Goal: Transaction & Acquisition: Purchase product/service

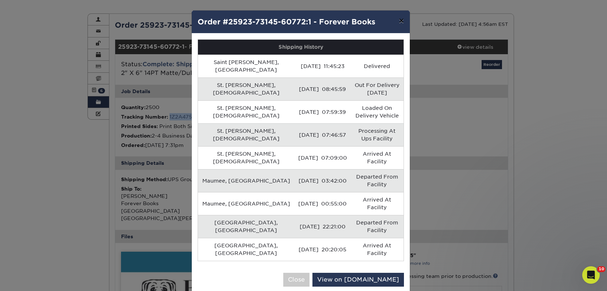
click at [397, 21] on button "×" at bounding box center [401, 21] width 17 height 20
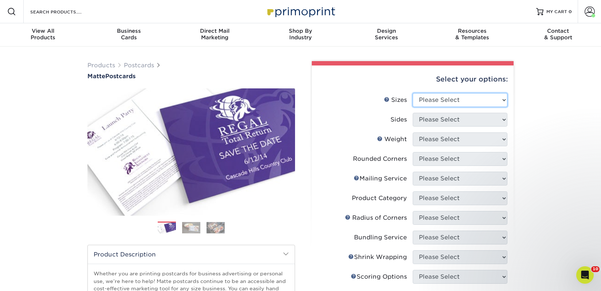
click at [472, 103] on select "Please Select 1.5" x 7" 2" x 4" 2" x 6" 2" x 7" 2" x 8" 2.12" x 5.5" 2.125" x 5…" at bounding box center [460, 100] width 95 height 14
select select "2.00x6.00"
click at [413, 93] on select "Please Select 1.5" x 7" 2" x 4" 2" x 6" 2" x 7" 2" x 8" 2.12" x 5.5" 2.125" x 5…" at bounding box center [460, 100] width 95 height 14
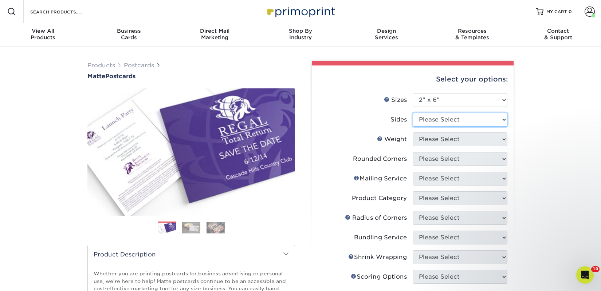
click at [437, 122] on select "Please Select Print Both Sides Print Front Only" at bounding box center [460, 120] width 95 height 14
select select "13abbda7-1d64-4f25-8bb2-c179b224825d"
click at [413, 113] on select "Please Select Print Both Sides Print Front Only" at bounding box center [460, 120] width 95 height 14
click at [439, 122] on select "Please Select Print Both Sides Print Front Only" at bounding box center [460, 120] width 95 height 14
click at [413, 113] on select "Please Select Print Both Sides Print Front Only" at bounding box center [460, 120] width 95 height 14
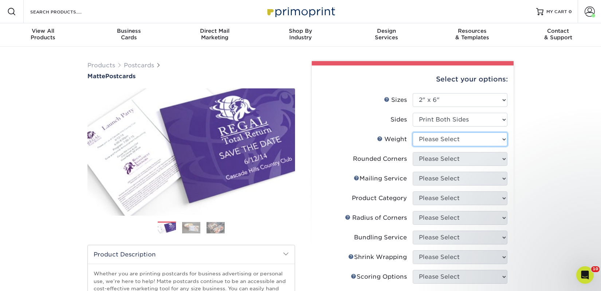
click at [432, 137] on select "Please Select 14PT 16PT" at bounding box center [460, 140] width 95 height 14
select select "14PT"
click at [413, 133] on select "Please Select 14PT 16PT" at bounding box center [460, 140] width 95 height 14
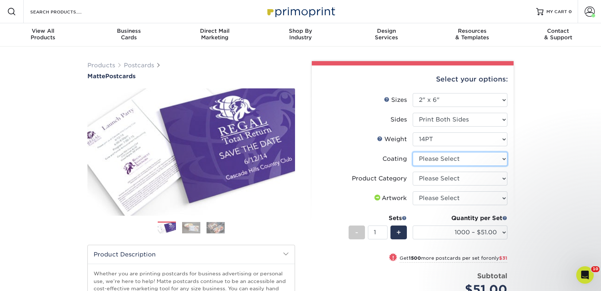
click at [432, 158] on select at bounding box center [460, 159] width 95 height 14
select select "121bb7b5-3b4d-429f-bd8d-bbf80e953313"
click at [413, 152] on select at bounding box center [460, 159] width 95 height 14
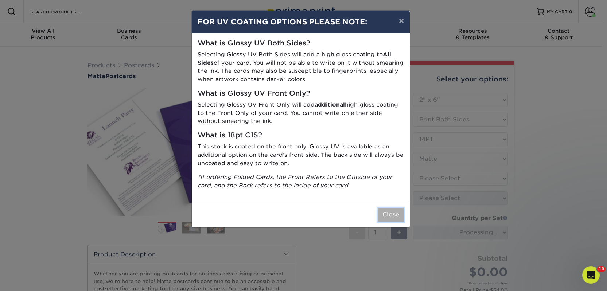
click at [398, 211] on button "Close" at bounding box center [390, 215] width 26 height 14
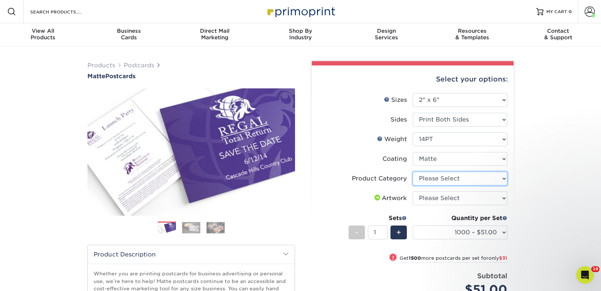
click at [425, 181] on select "Please Select Postcards" at bounding box center [460, 179] width 95 height 14
select select "9b7272e0-d6c8-4c3c-8e97-d3a1bcdab858"
click at [413, 172] on select "Please Select Postcards" at bounding box center [460, 179] width 95 height 14
click at [431, 200] on select "Please Select I will upload files I need a design - $150" at bounding box center [460, 199] width 95 height 14
select select "upload"
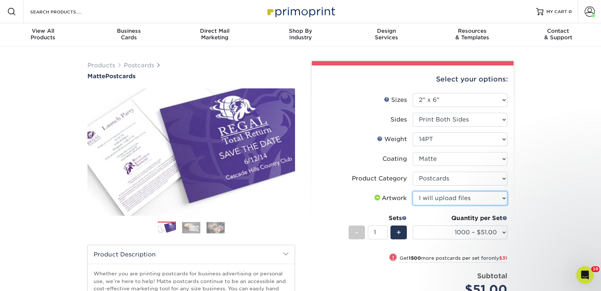
click at [413, 192] on select "Please Select I will upload files I need a design - $150" at bounding box center [460, 199] width 95 height 14
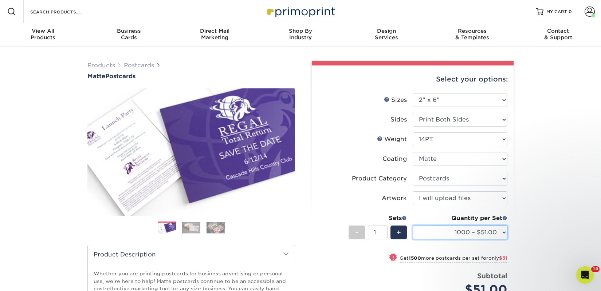
click at [436, 232] on select "1000 – $51.00 2500 – $82.00 5000 – $123.00 10000 – $234.00 15000 – $344.00 2000…" at bounding box center [460, 233] width 95 height 14
click at [454, 235] on select "1000 – $51.00 2500 – $82.00 5000 – $123.00 10000 – $234.00 15000 – $344.00 2000…" at bounding box center [460, 233] width 95 height 14
select select "2500 – $82.00"
click at [413, 226] on select "1000 – $51.00 2500 – $82.00 5000 – $123.00 10000 – $234.00 15000 – $344.00 2000…" at bounding box center [460, 233] width 95 height 14
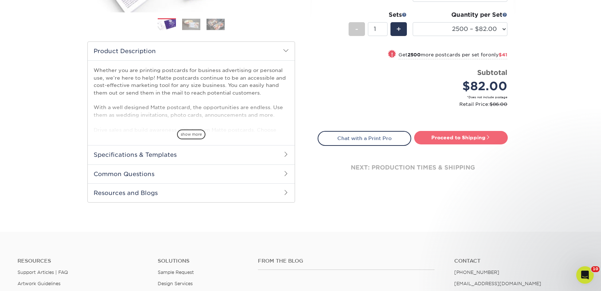
click at [436, 140] on link "Proceed to Shipping" at bounding box center [461, 137] width 94 height 13
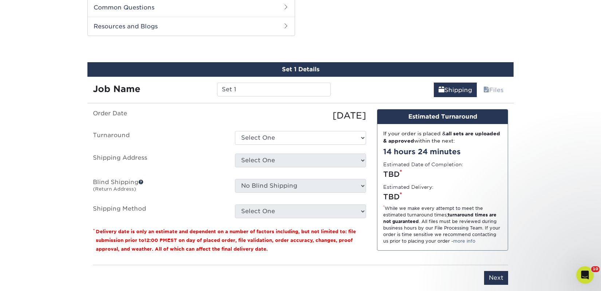
scroll to position [371, 0]
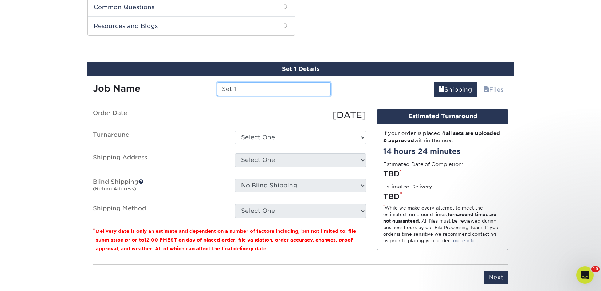
click at [242, 91] on input "Set 1" at bounding box center [273, 89] width 113 height 14
paste input "City of Asylum Books"
type input "City of Asylum Books"
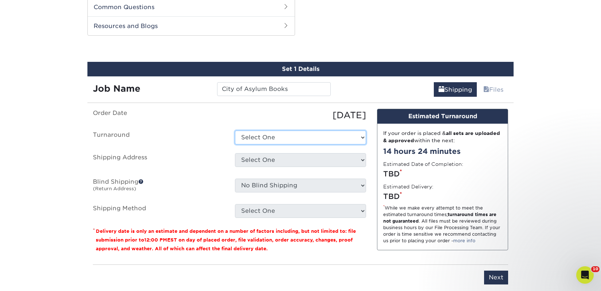
click at [262, 140] on select "Select One 2-4 Business Days 2 Day Next Business Day" at bounding box center [300, 138] width 131 height 14
select select "23bed37c-fa74-46a4-afc9-d3c3160655ce"
click at [235, 131] on select "Select One 2-4 Business Days 2 Day Next Business Day" at bounding box center [300, 138] width 131 height 14
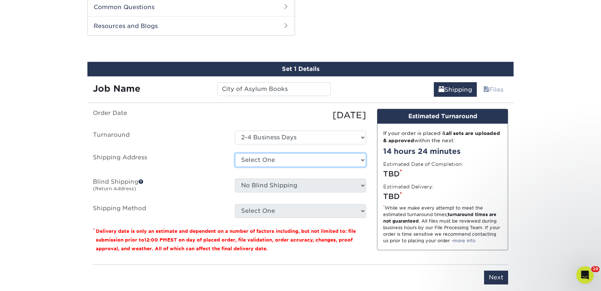
click at [270, 159] on select "Select One 2nd Floor Convention Center A Better [DATE] Books & Boutique A Good …" at bounding box center [300, 160] width 131 height 14
select select "275246"
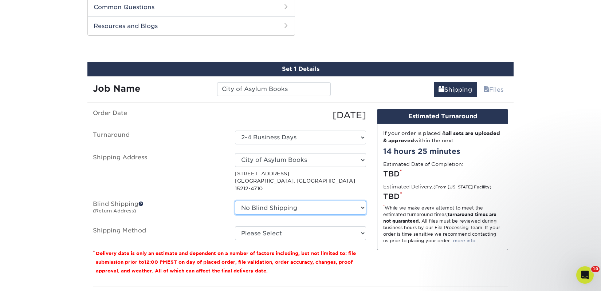
click at [285, 201] on select "No Blind Shipping 2nd Floor Convention Center A Better [DATE] Books & Boutique …" at bounding box center [300, 208] width 131 height 14
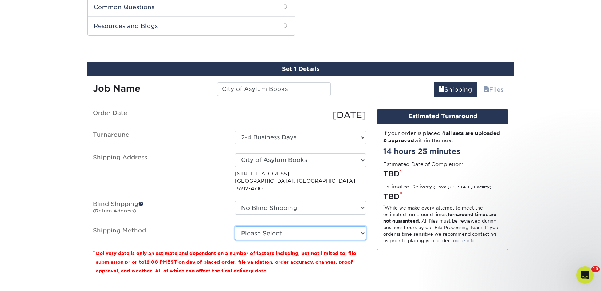
click at [258, 227] on select "Please Select Ground Shipping (+$18.98) 3 Day Shipping Service (+$28.94) 2 Day …" at bounding box center [300, 234] width 131 height 14
select select "03"
click at [235, 227] on select "Please Select Ground Shipping (+$18.98) 3 Day Shipping Service (+$28.94) 2 Day …" at bounding box center [300, 234] width 131 height 14
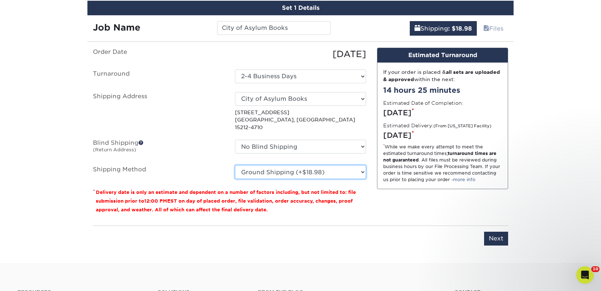
scroll to position [434, 0]
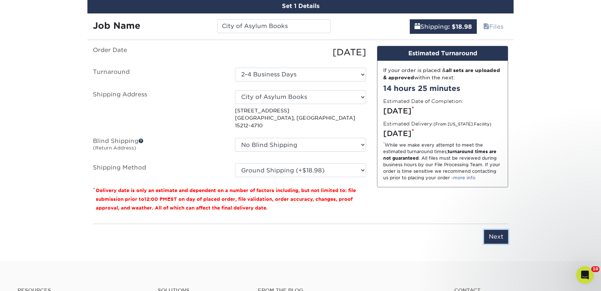
click at [494, 230] on input "Next" at bounding box center [496, 237] width 24 height 14
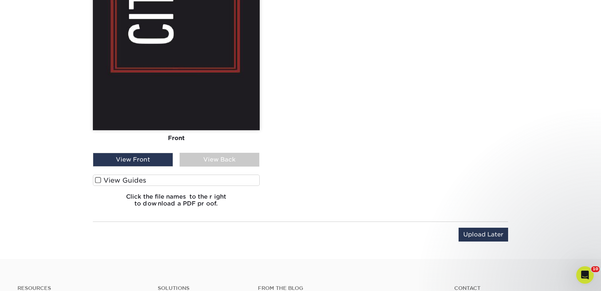
click at [181, 179] on label "View Guides" at bounding box center [176, 180] width 167 height 11
click at [0, 0] on input "View Guides" at bounding box center [0, 0] width 0 height 0
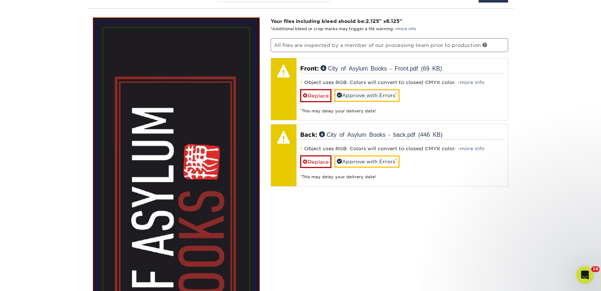
scroll to position [442, 0]
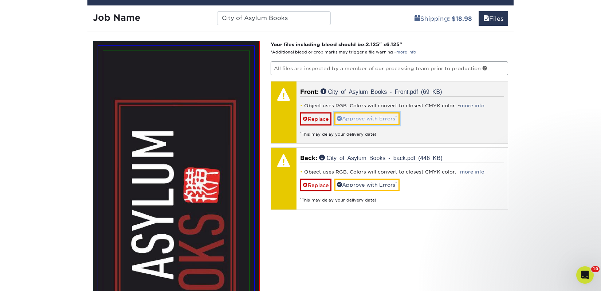
click at [360, 115] on link "Approve with Errors *" at bounding box center [366, 119] width 65 height 12
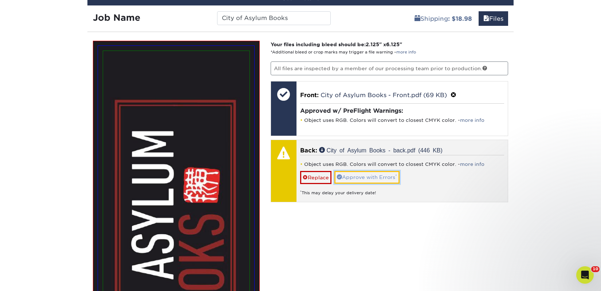
click at [366, 173] on link "Approve with Errors *" at bounding box center [366, 177] width 65 height 12
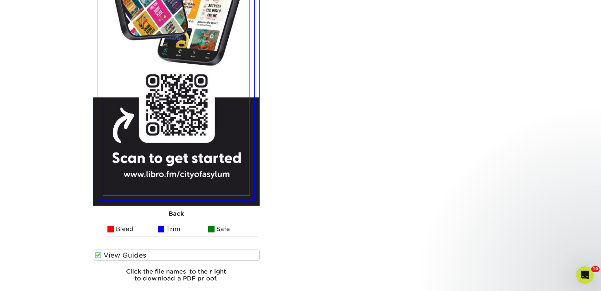
scroll to position [1383, 0]
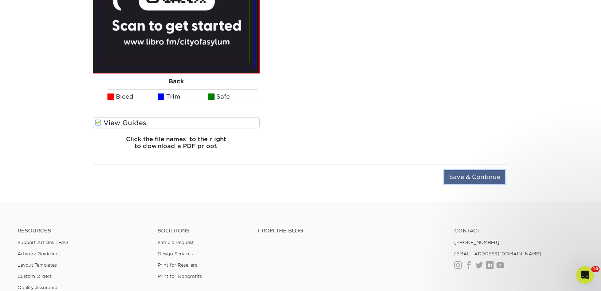
click at [455, 176] on input "Save & Continue" at bounding box center [475, 178] width 61 height 14
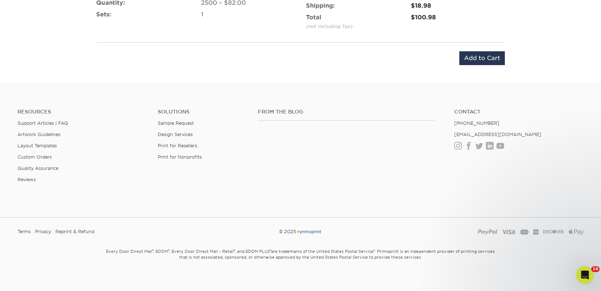
scroll to position [516, 0]
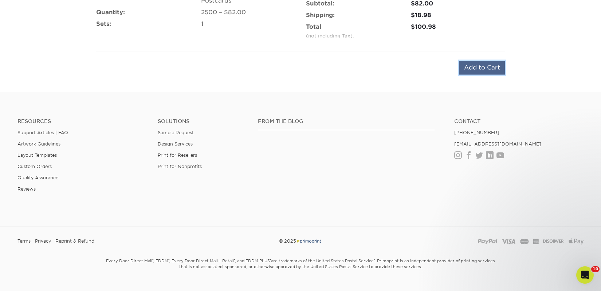
click at [483, 69] on input "Add to Cart" at bounding box center [482, 68] width 46 height 14
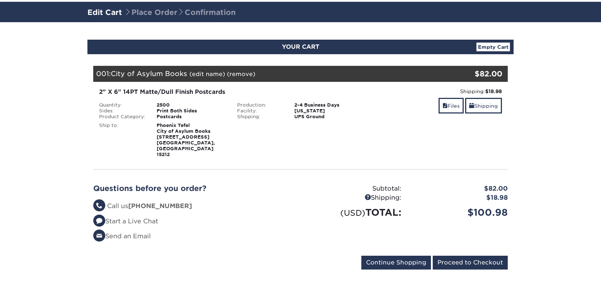
scroll to position [78, 0]
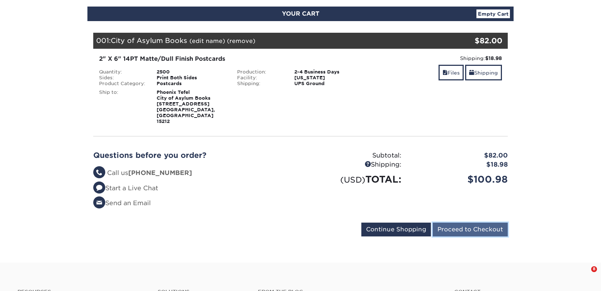
click at [454, 223] on input "Proceed to Checkout" at bounding box center [470, 230] width 75 height 14
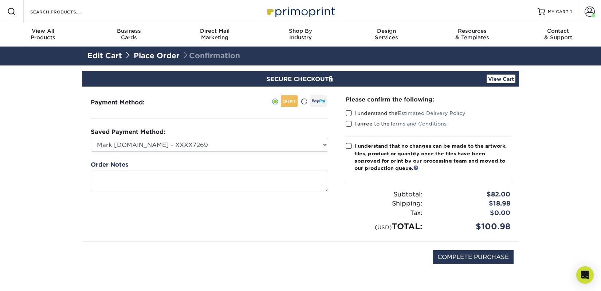
click at [353, 116] on label "I understand the Estimated Delivery Policy" at bounding box center [406, 113] width 120 height 7
click at [0, 0] on input "I understand the Estimated Delivery Policy" at bounding box center [0, 0] width 0 height 0
click at [356, 131] on div "Please confirm the following: I understand the Estimated Delivery Policy I agre…" at bounding box center [428, 163] width 165 height 137
click at [357, 123] on label "I agree to the Terms and Conditions" at bounding box center [396, 123] width 101 height 7
click at [0, 0] on input "I agree to the Terms and Conditions" at bounding box center [0, 0] width 0 height 0
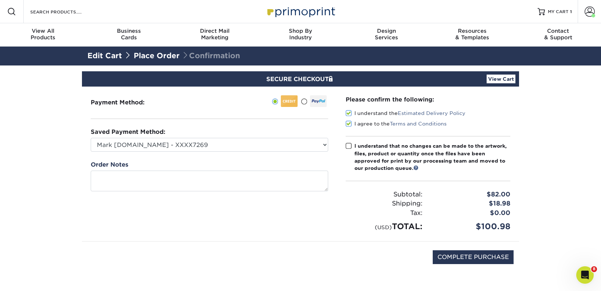
click at [361, 149] on div "I understand that no changes can be made to the artwork, files, product or quan…" at bounding box center [433, 157] width 156 height 30
click at [0, 0] on input "I understand that no changes can be made to the artwork, files, product or quan…" at bounding box center [0, 0] width 0 height 0
click at [451, 258] on input "COMPLETE PURCHASE" at bounding box center [473, 258] width 81 height 14
type input "PROCESSING, PLEASE WAIT..."
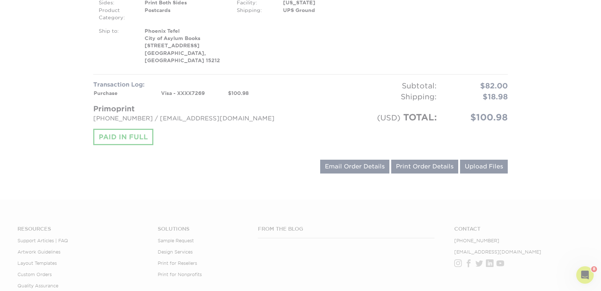
click at [303, 113] on div at bounding box center [300, 81] width 601 height 650
